Goal: Task Accomplishment & Management: Complete application form

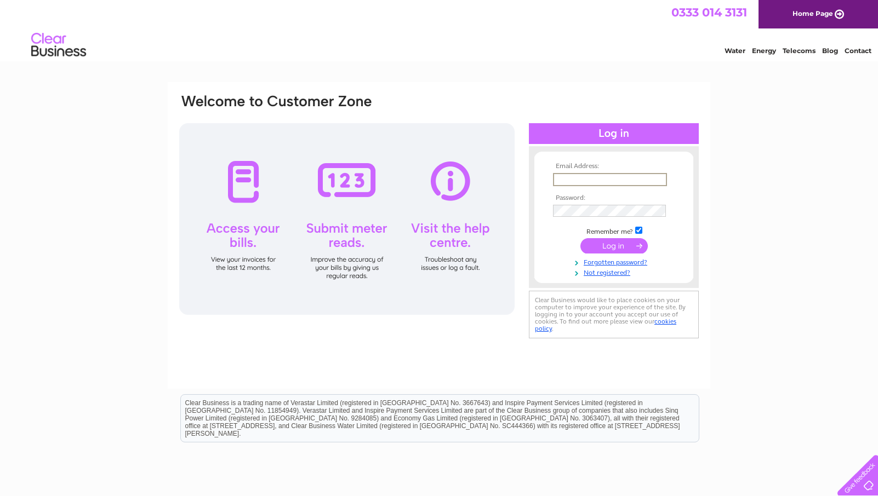
click at [592, 173] on input "text" at bounding box center [610, 179] width 114 height 13
type input "rgdengineering@btconnect.com"
click at [631, 181] on input "[EMAIL_ADDRESS][DOMAIN_NAME]" at bounding box center [609, 179] width 113 height 12
click at [796, 253] on div "Email Address: rgdengineering@btconnect.com Password:" at bounding box center [439, 329] width 878 height 494
click at [616, 247] on input "submit" at bounding box center [613, 244] width 67 height 15
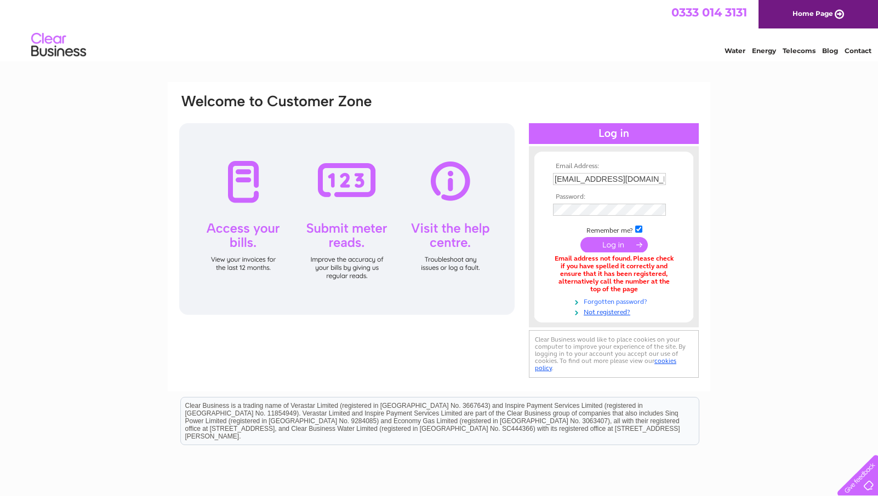
click at [637, 300] on link "Forgotten password?" at bounding box center [615, 301] width 124 height 10
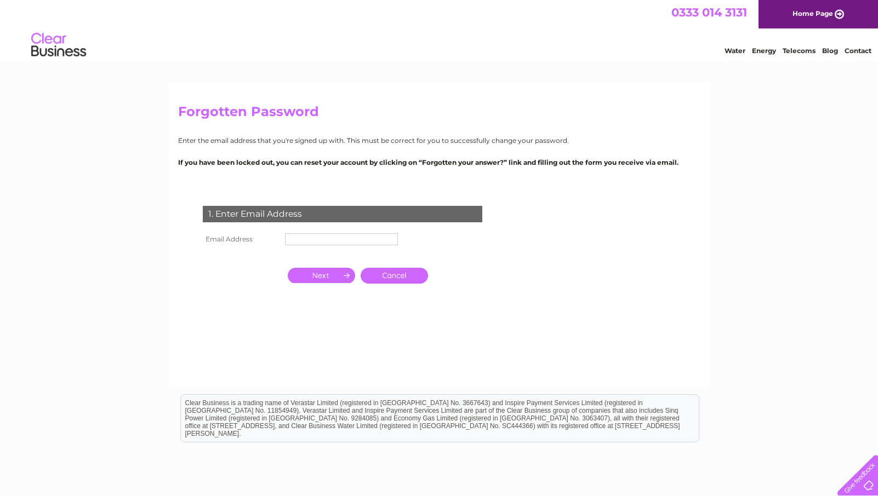
click at [346, 237] on input "text" at bounding box center [341, 239] width 113 height 12
type input "rgdengineering@btconnect.com"
click at [321, 277] on input "button" at bounding box center [321, 275] width 67 height 15
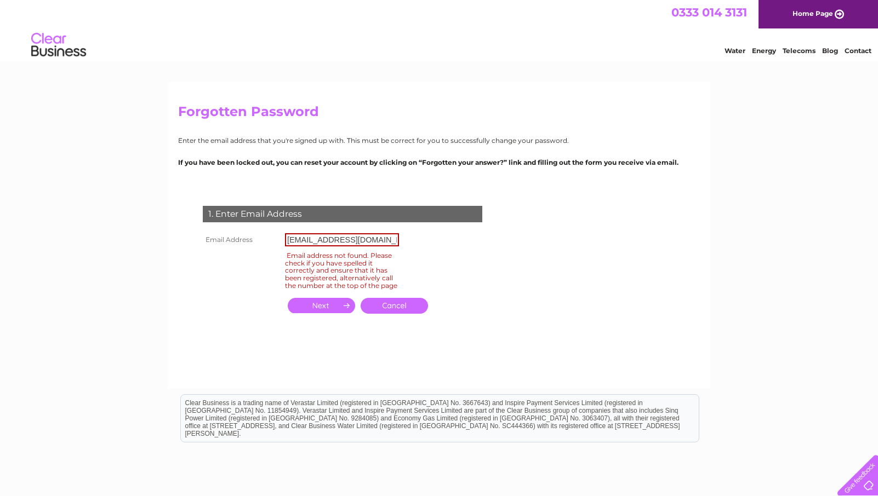
click at [399, 311] on link "Cancel" at bounding box center [394, 306] width 67 height 16
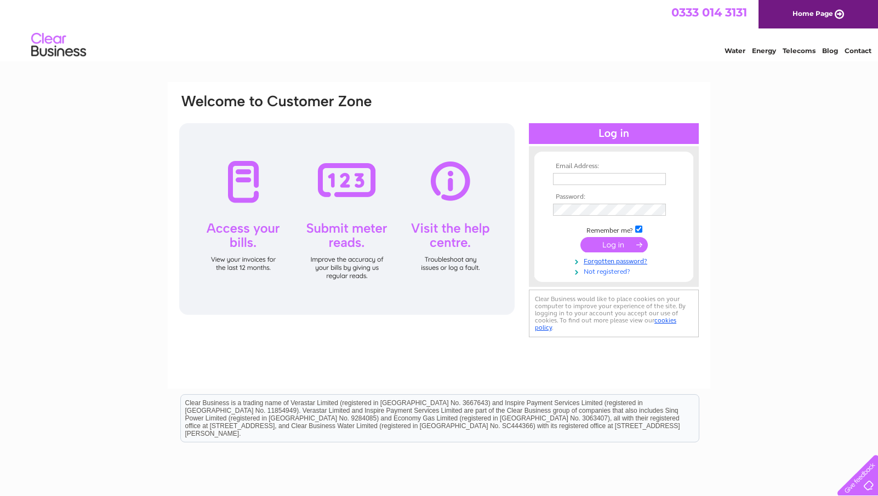
click at [614, 271] on link "Not registered?" at bounding box center [615, 271] width 124 height 10
